Goal: Task Accomplishment & Management: Manage account settings

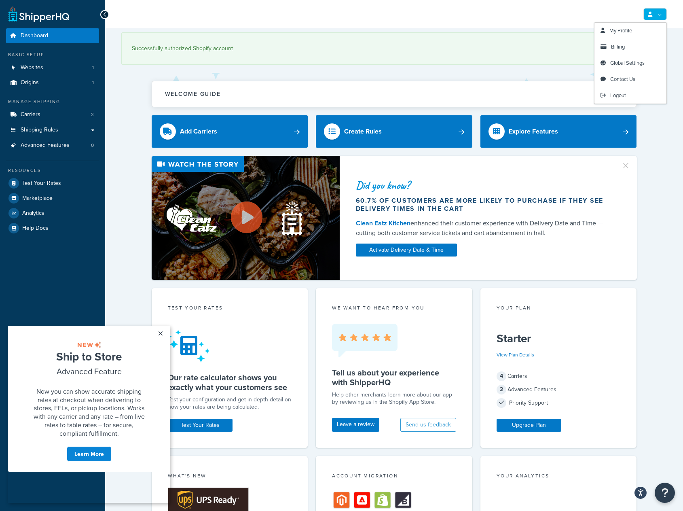
click at [664, 15] on link at bounding box center [655, 14] width 23 height 12
click at [623, 47] on span "Billing" at bounding box center [618, 47] width 14 height 8
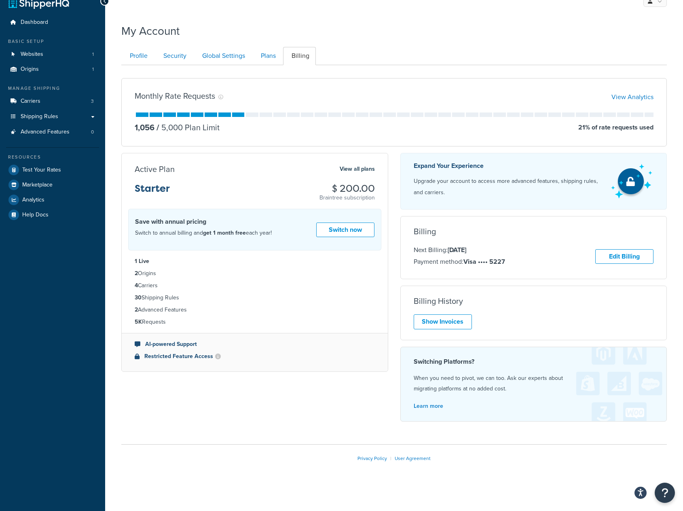
scroll to position [16, 0]
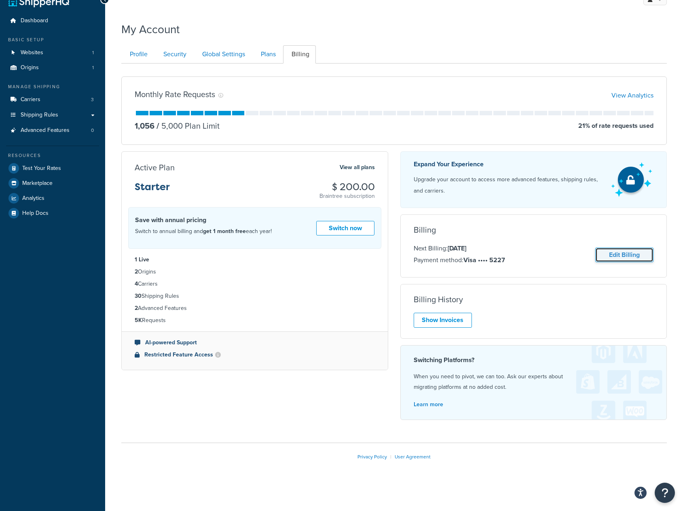
click at [619, 256] on link "Edit Billing" at bounding box center [625, 255] width 58 height 15
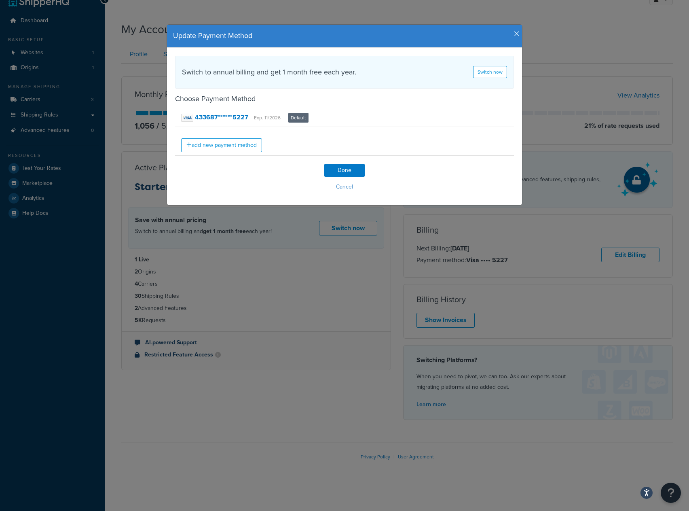
click at [514, 32] on icon "button" at bounding box center [517, 33] width 6 height 7
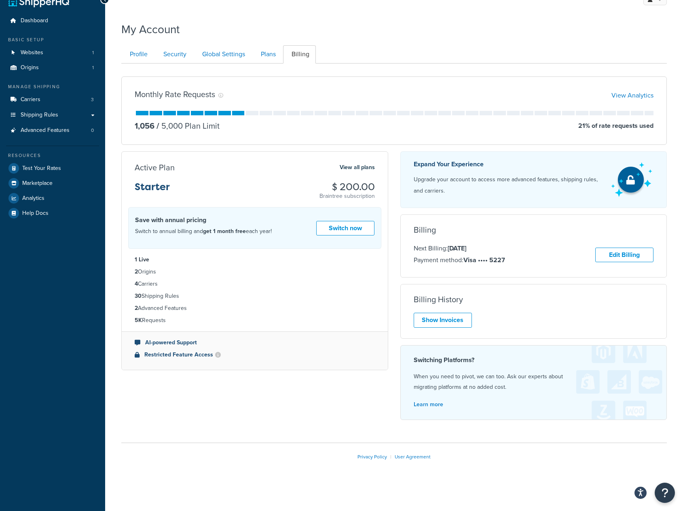
scroll to position [0, 0]
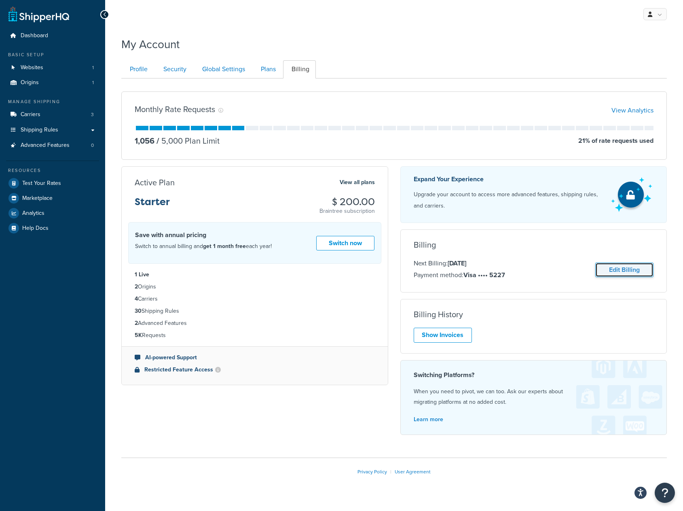
click at [622, 273] on link "Edit Billing" at bounding box center [625, 270] width 58 height 15
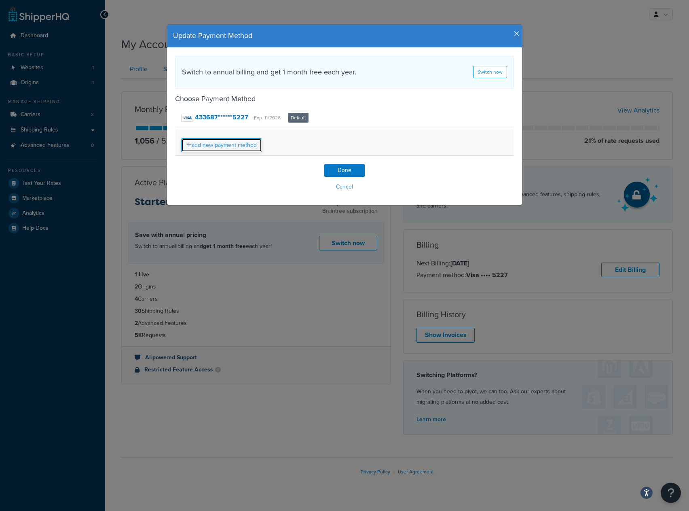
click at [232, 142] on link "add new payment method" at bounding box center [221, 145] width 81 height 14
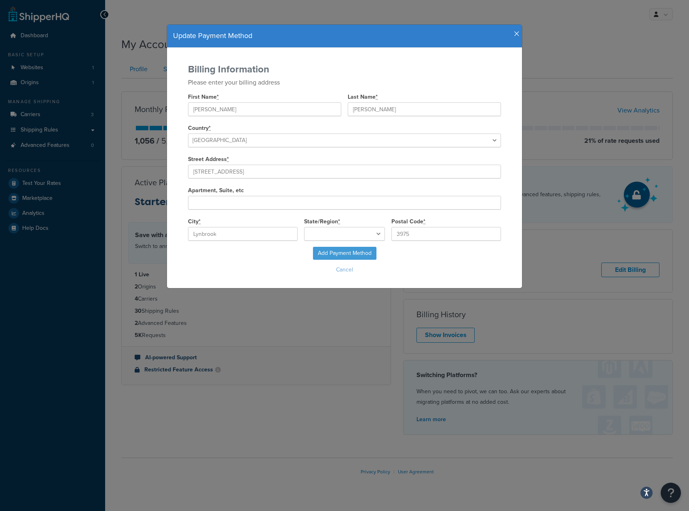
select select "Victoria"
select select
click at [348, 255] on input "Add Payment Method" at bounding box center [345, 253] width 64 height 13
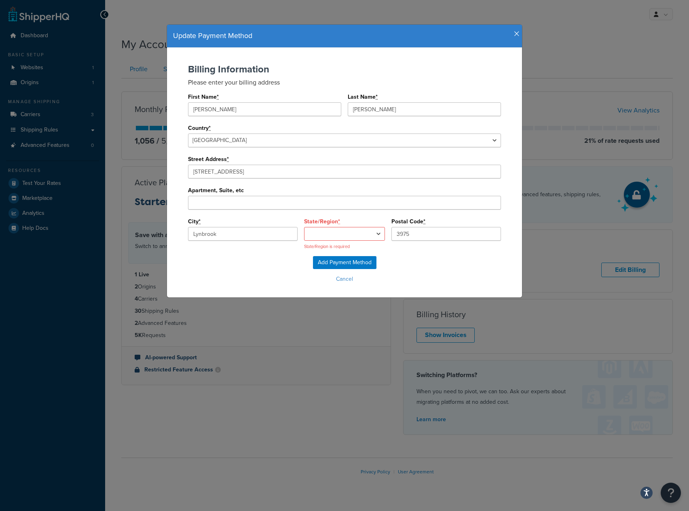
select select "Victoria"
click at [374, 232] on select "Australian Capital Territory Northern Territory New South Wales Queensland Sout…" at bounding box center [344, 234] width 81 height 14
click at [304, 227] on select "Australian Capital Territory Northern Territory New South Wales Queensland Sout…" at bounding box center [344, 234] width 81 height 14
click at [361, 260] on input "Add Payment Method" at bounding box center [345, 262] width 64 height 13
click at [362, 227] on select "Australian Capital Territory Northern Territory New South Wales Queensland Sout…" at bounding box center [344, 234] width 81 height 14
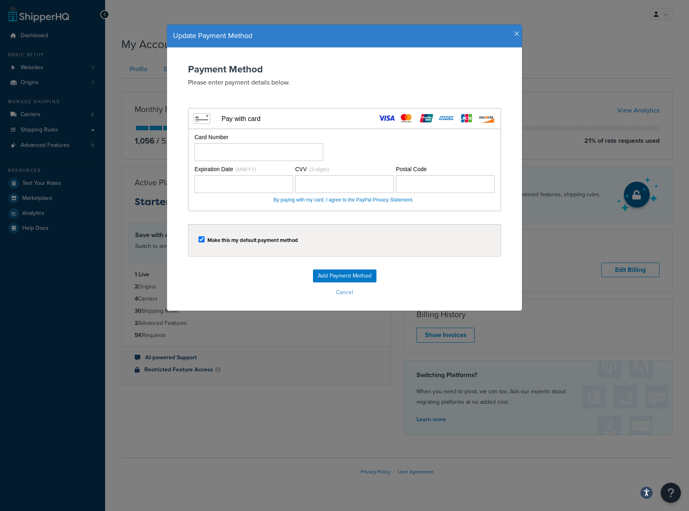
click at [514, 32] on icon "button" at bounding box center [517, 33] width 6 height 7
